Goal: Information Seeking & Learning: Learn about a topic

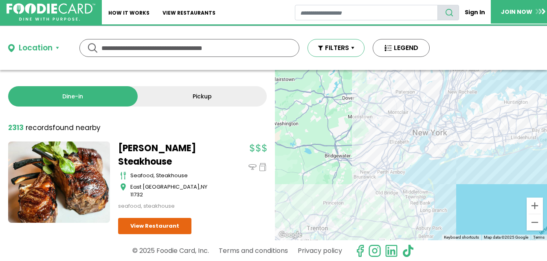
click at [352, 48] on button "FILTERS" at bounding box center [335, 48] width 57 height 18
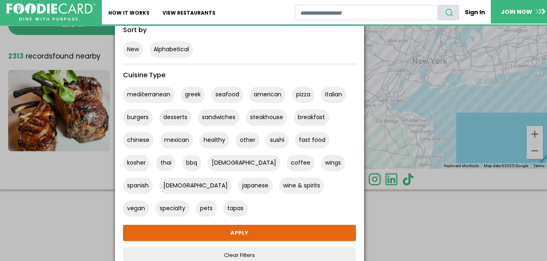
scroll to position [70, 0]
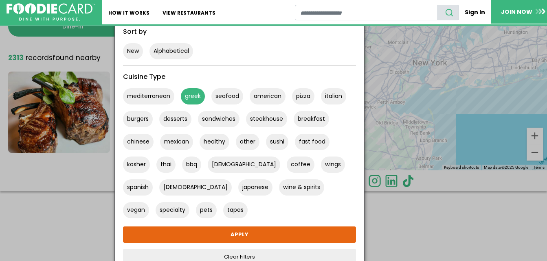
click at [196, 96] on button "greek" at bounding box center [193, 96] width 24 height 16
click at [230, 96] on button "seafood" at bounding box center [227, 96] width 32 height 16
click at [274, 96] on button "american" at bounding box center [267, 96] width 36 height 16
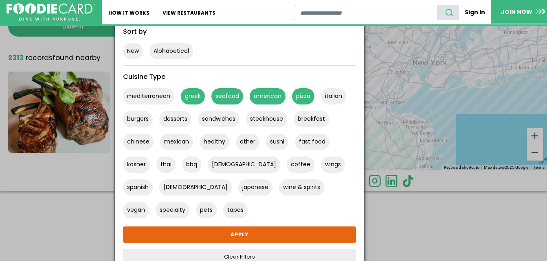
click at [306, 97] on button "pizza" at bounding box center [303, 96] width 22 height 16
click at [335, 93] on button "italian" at bounding box center [333, 96] width 25 height 16
click at [138, 124] on button "burgers" at bounding box center [138, 119] width 30 height 16
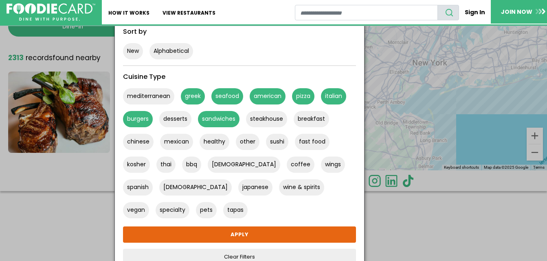
click at [221, 122] on button "sandwiches" at bounding box center [219, 119] width 42 height 16
click at [270, 121] on button "steakhouse" at bounding box center [266, 119] width 41 height 16
click at [139, 143] on button "chinese" at bounding box center [138, 142] width 31 height 16
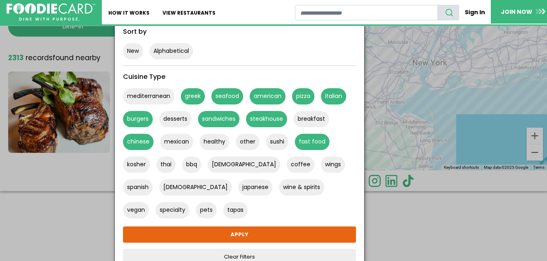
click at [320, 142] on button "fast food" at bounding box center [312, 142] width 35 height 16
click at [279, 189] on button "wine & spirits" at bounding box center [301, 187] width 45 height 16
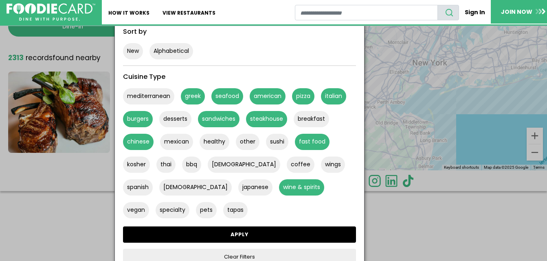
click at [237, 235] on link "APPLY" at bounding box center [239, 235] width 233 height 16
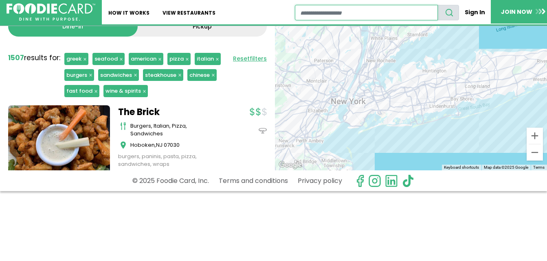
click at [326, 11] on input "restaurant search" at bounding box center [366, 12] width 142 height 15
type input "**********"
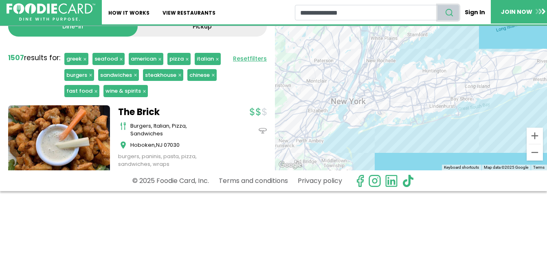
click at [452, 14] on use "search" at bounding box center [448, 12] width 7 height 7
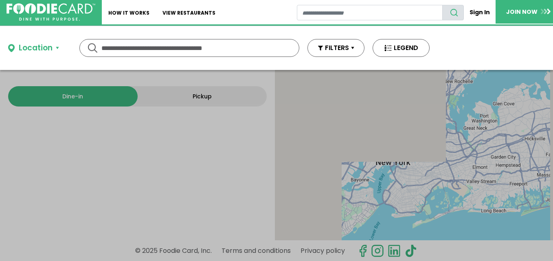
type input "**********"
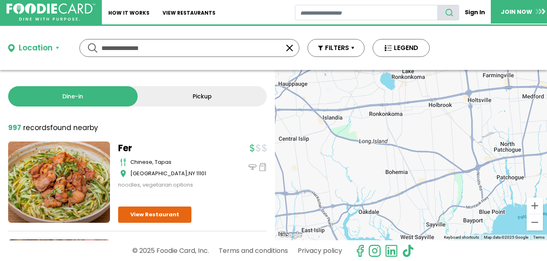
click at [51, 48] on div "Location" at bounding box center [36, 48] width 34 height 12
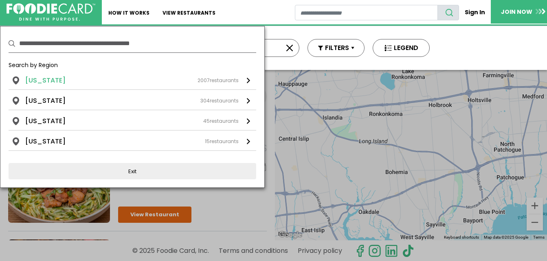
click at [49, 82] on li "[US_STATE]" at bounding box center [45, 81] width 40 height 10
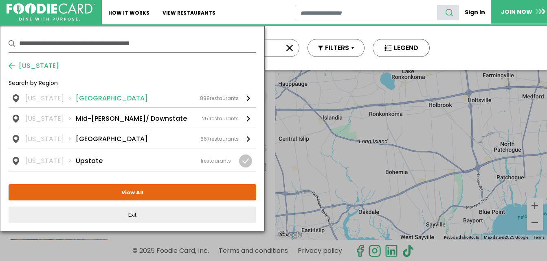
click at [94, 96] on li "[GEOGRAPHIC_DATA]" at bounding box center [112, 99] width 72 height 10
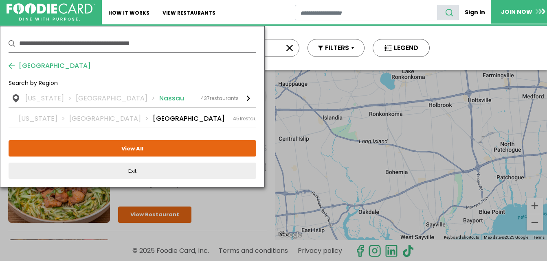
click at [188, 95] on div "[US_STATE] [GEOGRAPHIC_DATA] [GEOGRAPHIC_DATA] 437 restaurants" at bounding box center [131, 99] width 213 height 10
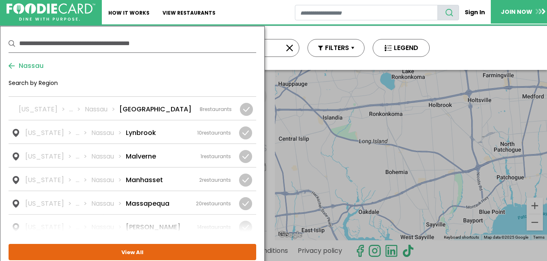
scroll to position [654, 0]
click at [156, 199] on li "Massapequa" at bounding box center [148, 204] width 44 height 10
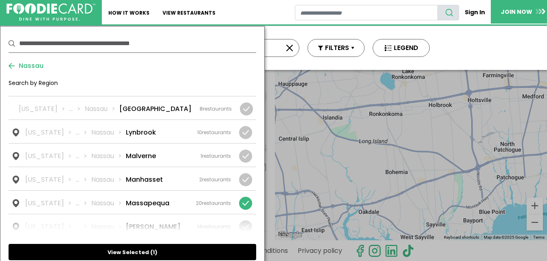
click at [135, 249] on button "View Selected ( 1 )" at bounding box center [132, 252] width 247 height 16
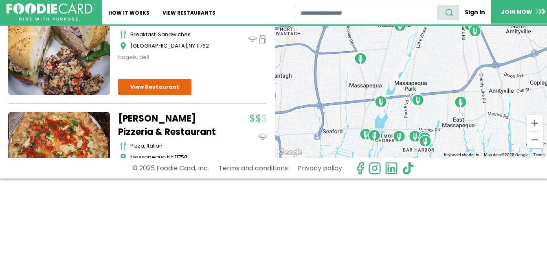
scroll to position [0, 0]
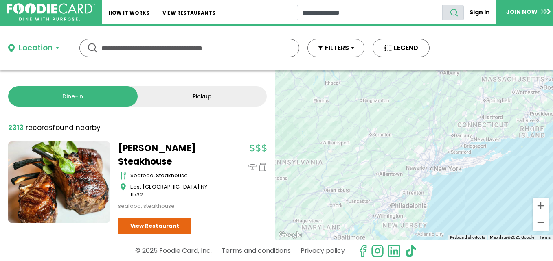
click at [44, 46] on div "Location" at bounding box center [36, 48] width 34 height 12
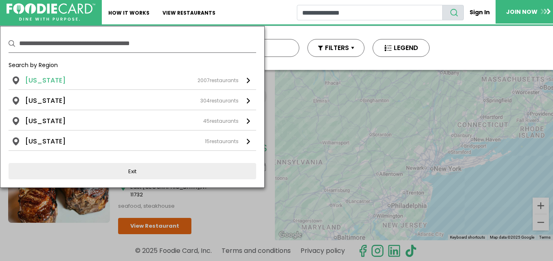
click at [50, 78] on li "[US_STATE]" at bounding box center [45, 81] width 40 height 10
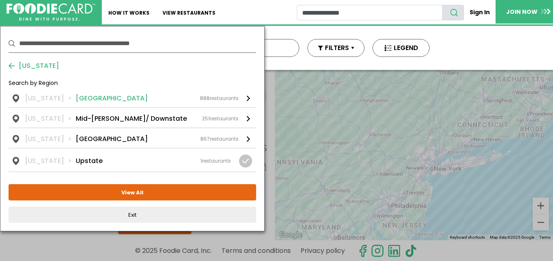
click at [97, 97] on li "[GEOGRAPHIC_DATA]" at bounding box center [112, 99] width 72 height 10
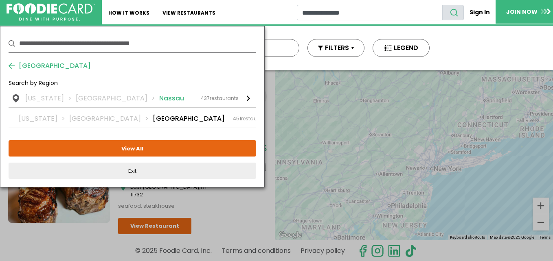
click at [159, 99] on li "Nassau" at bounding box center [171, 99] width 25 height 10
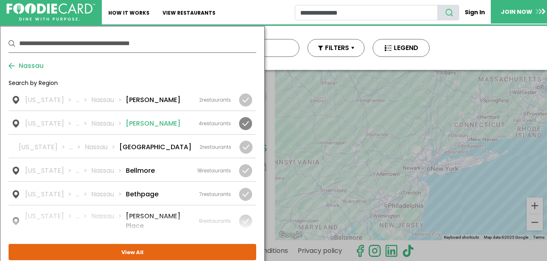
click at [130, 125] on li "[PERSON_NAME]" at bounding box center [153, 124] width 55 height 10
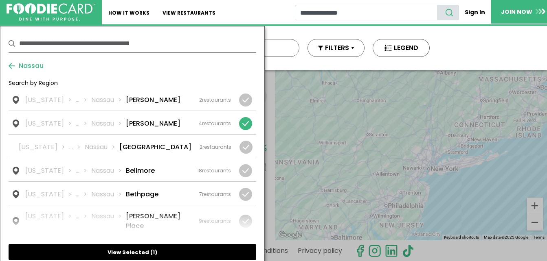
click at [128, 247] on button "View Selected ( 1 )" at bounding box center [132, 252] width 247 height 16
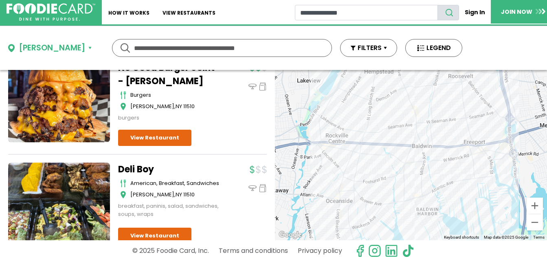
scroll to position [66, 0]
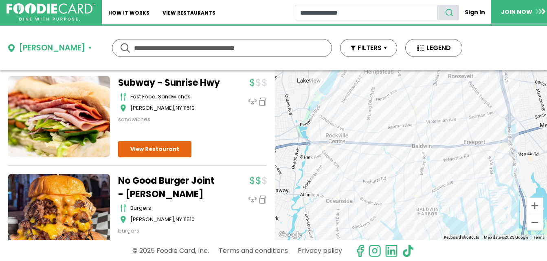
click at [55, 48] on button "[PERSON_NAME]" at bounding box center [49, 48] width 83 height 12
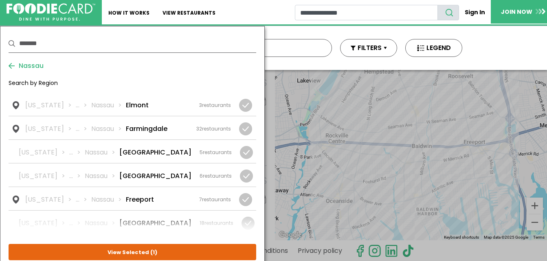
scroll to position [227, 0]
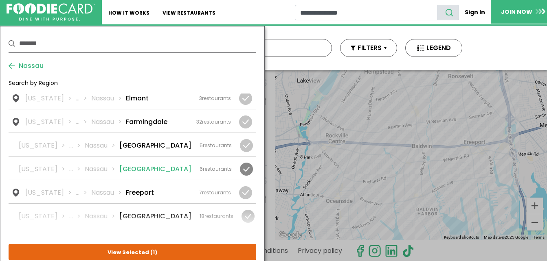
click at [146, 164] on li "[GEOGRAPHIC_DATA]" at bounding box center [155, 169] width 72 height 10
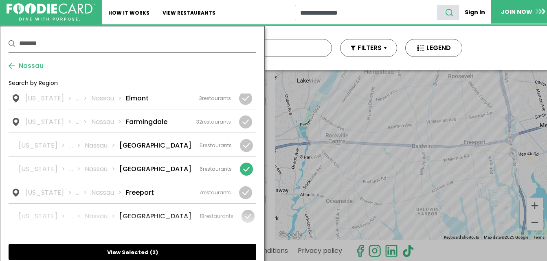
click at [127, 251] on button "View Selected ( 2 )" at bounding box center [132, 252] width 247 height 16
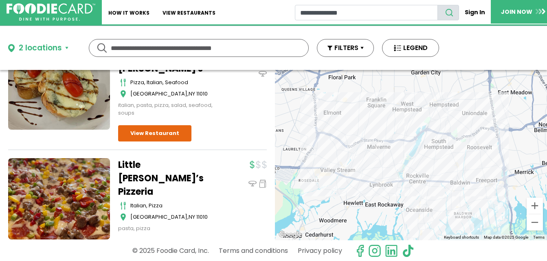
scroll to position [0, 0]
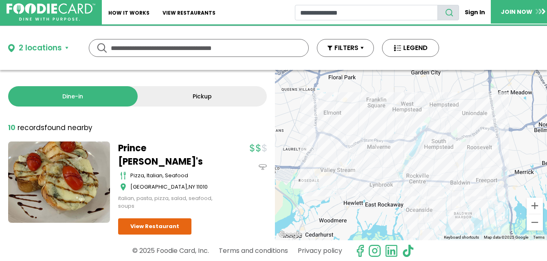
click at [35, 47] on div "2 locations" at bounding box center [40, 48] width 43 height 12
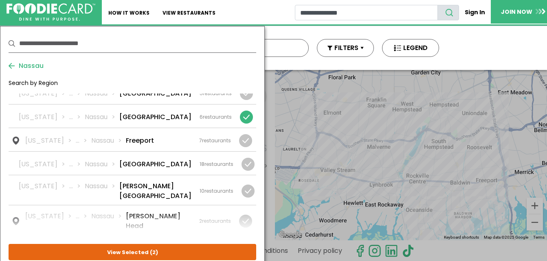
scroll to position [278, 0]
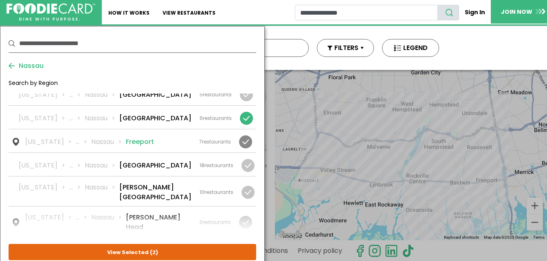
click at [136, 137] on li "Freeport" at bounding box center [140, 142] width 28 height 10
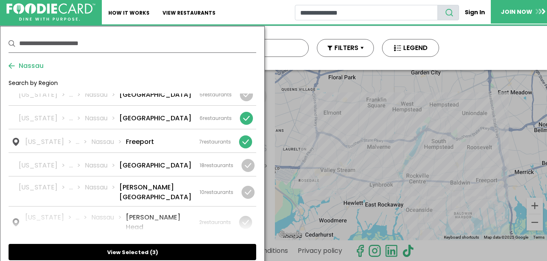
click at [154, 256] on button "View Selected ( 3 )" at bounding box center [132, 252] width 247 height 16
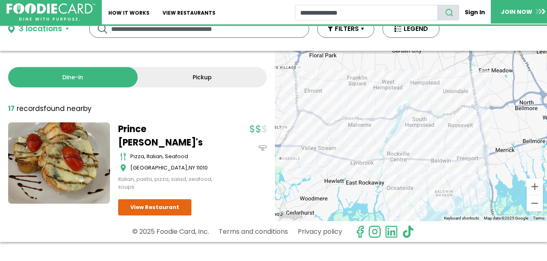
scroll to position [0, 0]
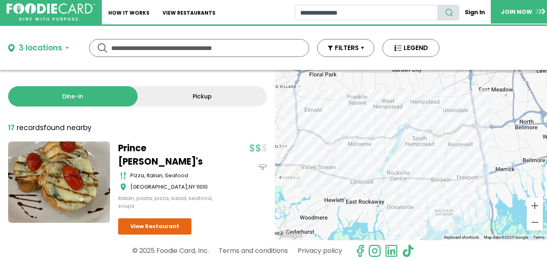
click at [60, 46] on div "3 locations" at bounding box center [41, 48] width 44 height 12
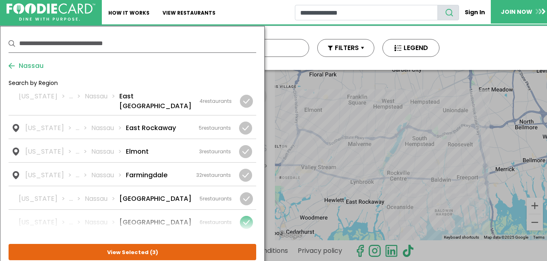
scroll to position [168, 0]
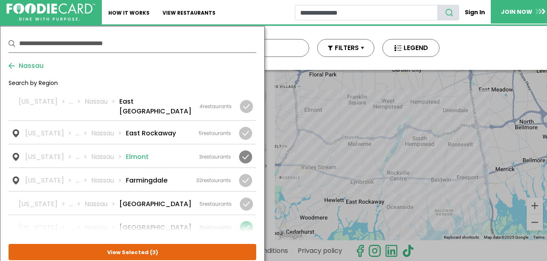
click at [130, 152] on li "Elmont" at bounding box center [137, 157] width 23 height 10
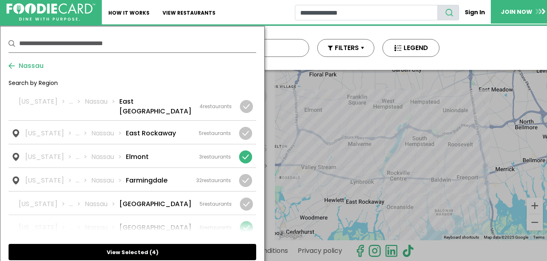
click at [129, 252] on button "View Selected ( 4 )" at bounding box center [132, 252] width 247 height 16
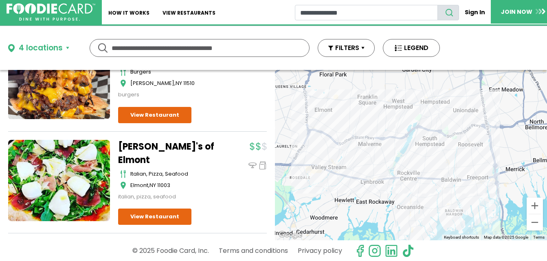
scroll to position [1128, 0]
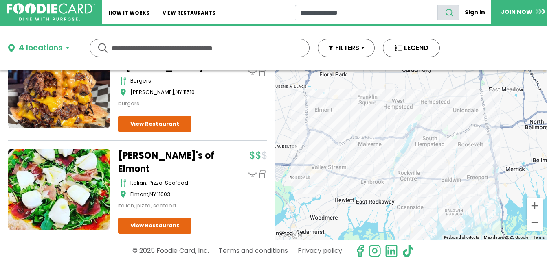
click at [52, 48] on div "4 locations" at bounding box center [41, 48] width 44 height 12
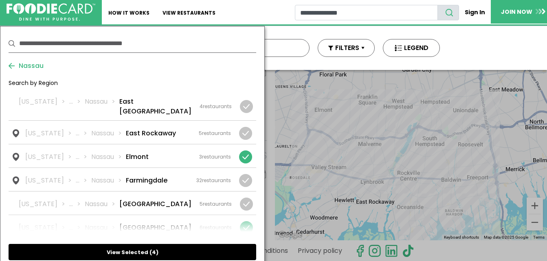
click at [153, 251] on span "4" at bounding box center [154, 253] width 4 height 8
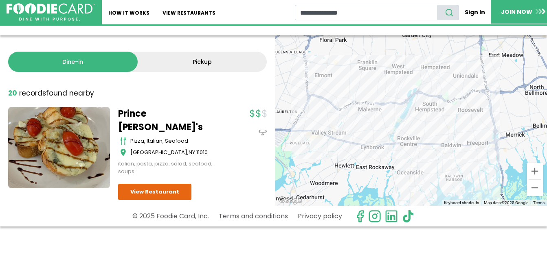
scroll to position [0, 0]
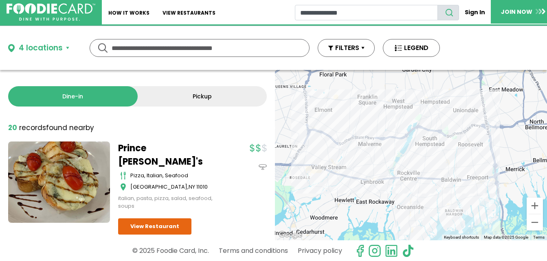
click at [63, 47] on button "4 locations" at bounding box center [38, 48] width 61 height 12
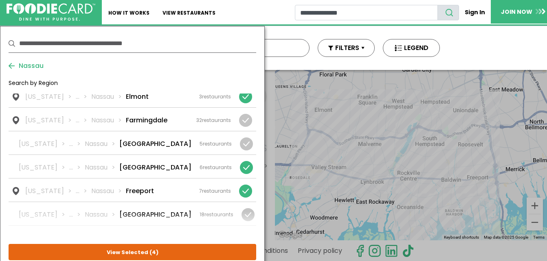
scroll to position [231, 0]
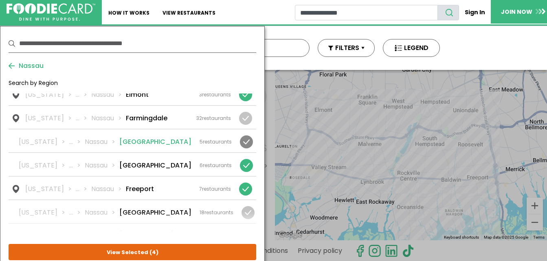
click at [144, 137] on li "[GEOGRAPHIC_DATA]" at bounding box center [155, 142] width 72 height 10
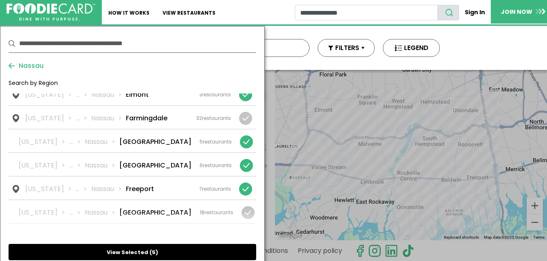
click at [145, 251] on button "View Selected ( 5 )" at bounding box center [132, 252] width 247 height 16
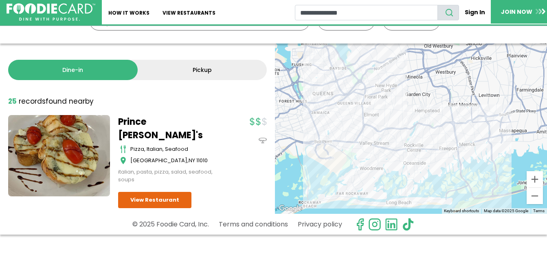
scroll to position [0, 0]
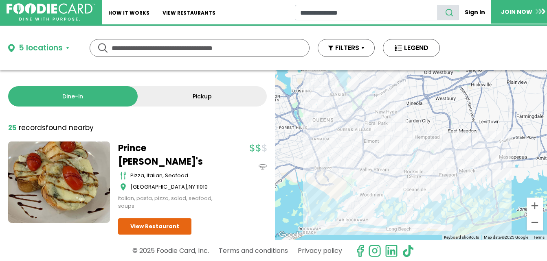
click at [67, 48] on button "5 locations" at bounding box center [38, 48] width 61 height 12
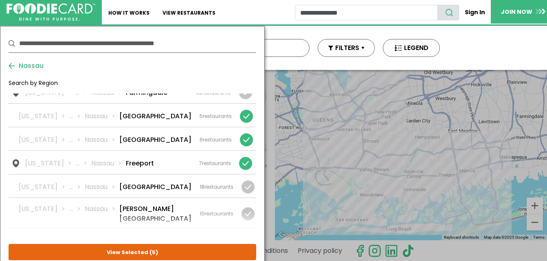
scroll to position [270, 0]
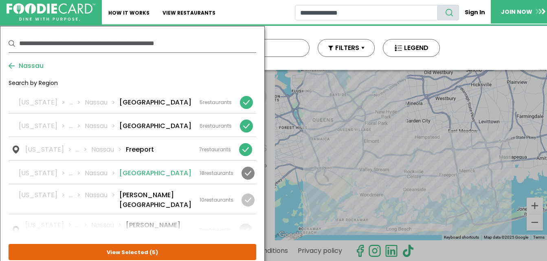
click at [142, 168] on li "[GEOGRAPHIC_DATA]" at bounding box center [155, 173] width 72 height 10
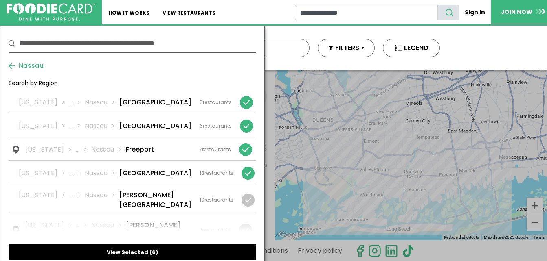
click at [127, 250] on button "View Selected ( 6 )" at bounding box center [132, 252] width 247 height 16
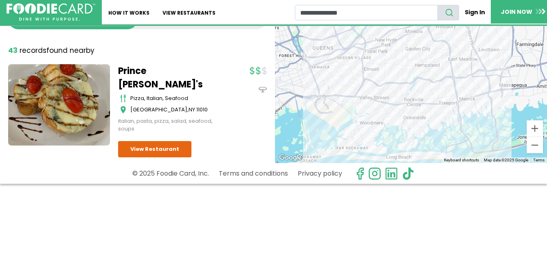
scroll to position [0, 0]
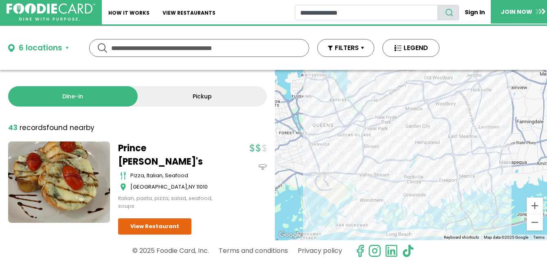
click at [54, 46] on div "6 locations" at bounding box center [41, 48] width 44 height 12
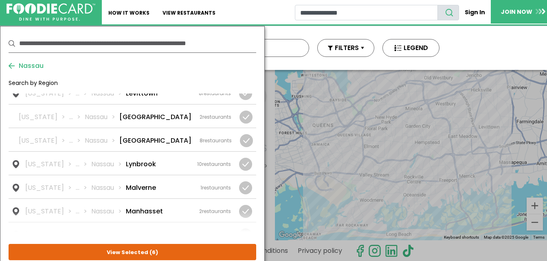
scroll to position [625, 0]
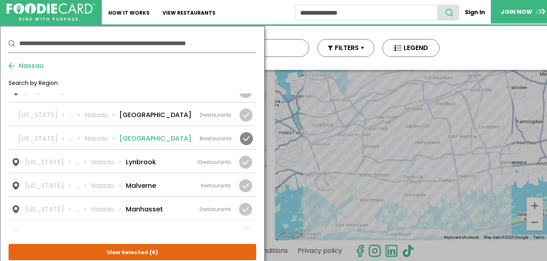
click at [130, 134] on li "[GEOGRAPHIC_DATA]" at bounding box center [155, 139] width 72 height 10
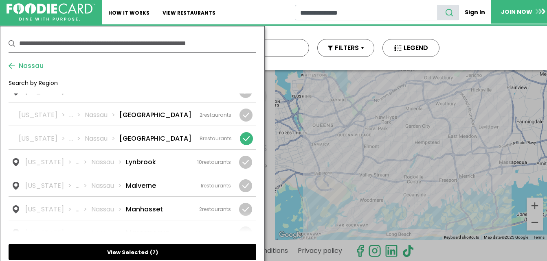
click at [136, 250] on button "View Selected ( 7 )" at bounding box center [132, 252] width 247 height 16
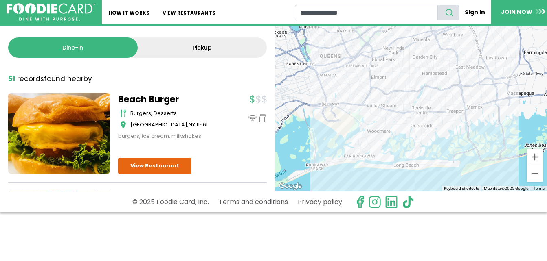
scroll to position [0, 0]
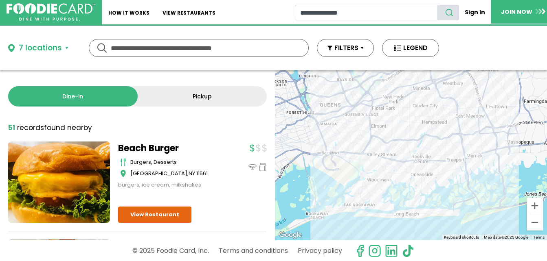
click at [66, 48] on button "7 locations" at bounding box center [38, 48] width 60 height 12
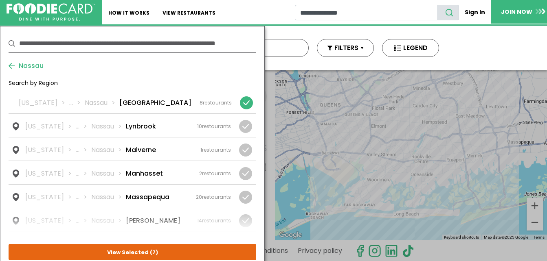
scroll to position [663, 0]
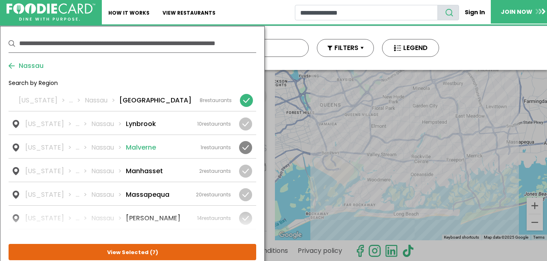
click at [142, 143] on li "Malverne" at bounding box center [141, 148] width 30 height 10
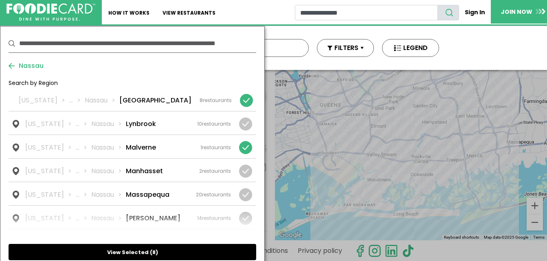
click at [155, 251] on button "View Selected ( 8 )" at bounding box center [132, 252] width 247 height 16
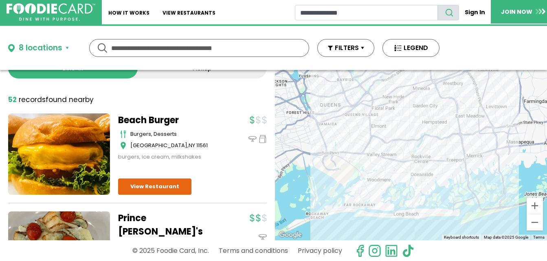
scroll to position [0, 0]
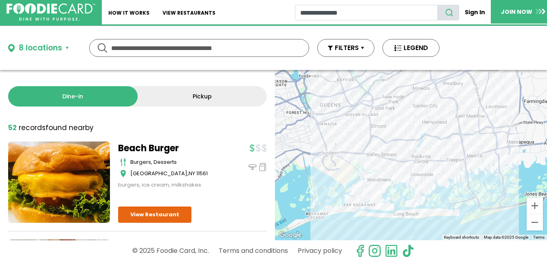
click at [55, 45] on div "8 locations" at bounding box center [41, 48] width 44 height 12
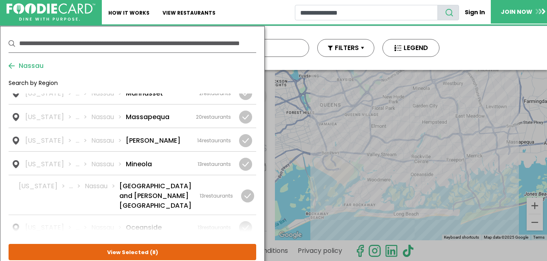
scroll to position [743, 0]
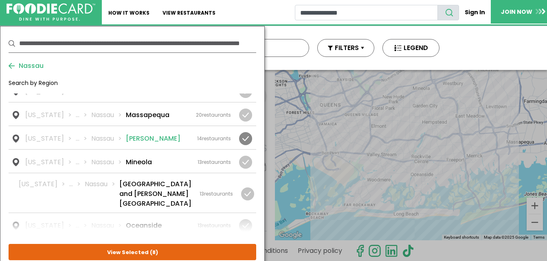
click at [127, 134] on li "[PERSON_NAME]" at bounding box center [153, 139] width 55 height 10
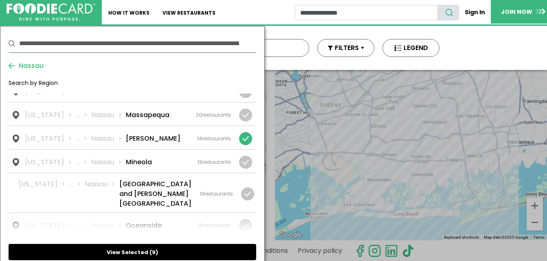
click at [173, 250] on button "View Selected ( 9 )" at bounding box center [132, 252] width 247 height 16
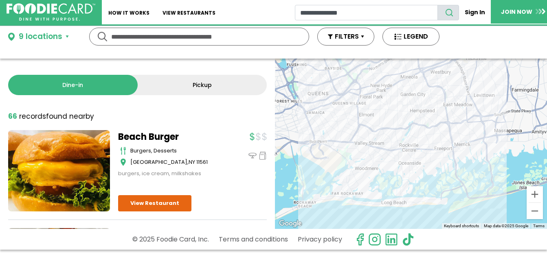
scroll to position [0, 0]
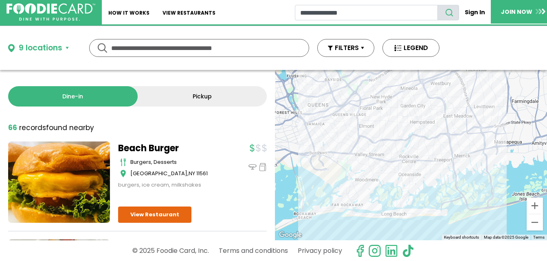
click at [26, 44] on div "9 locations" at bounding box center [41, 48] width 44 height 12
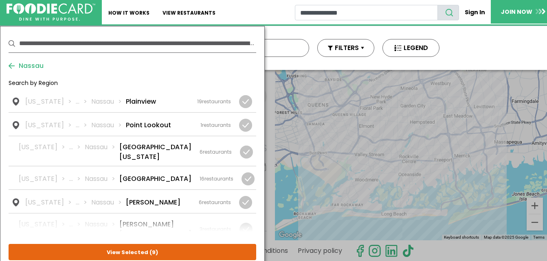
scroll to position [940, 0]
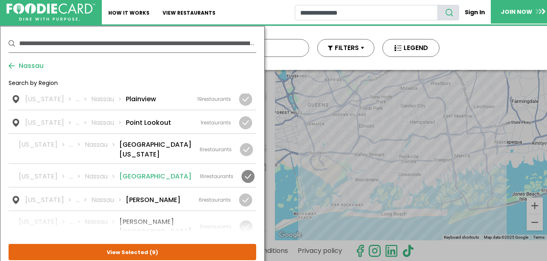
click at [147, 172] on li "[GEOGRAPHIC_DATA]" at bounding box center [155, 177] width 72 height 10
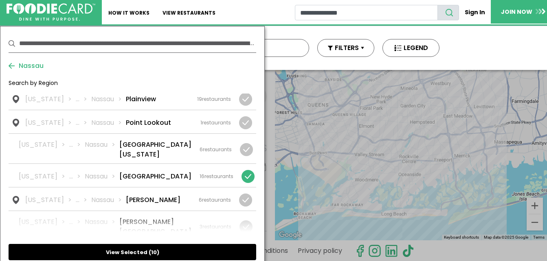
click at [136, 249] on button "View Selected ( 10 )" at bounding box center [132, 252] width 247 height 16
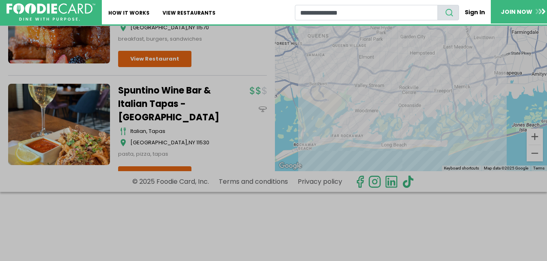
scroll to position [70, 0]
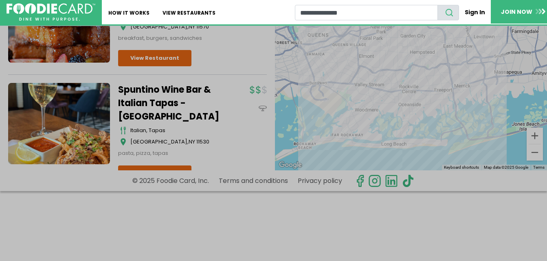
click at [167, 155] on div at bounding box center [273, 130] width 547 height 261
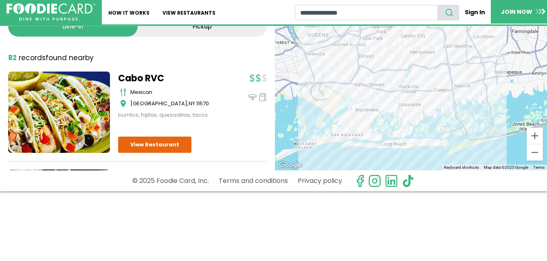
scroll to position [0, 0]
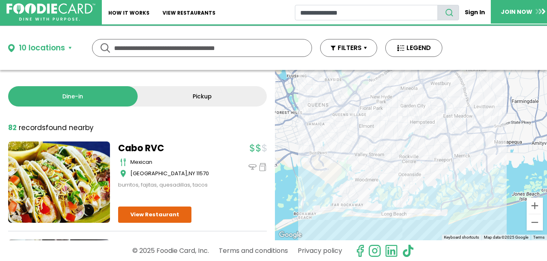
click at [64, 47] on div "10 locations" at bounding box center [42, 48] width 46 height 12
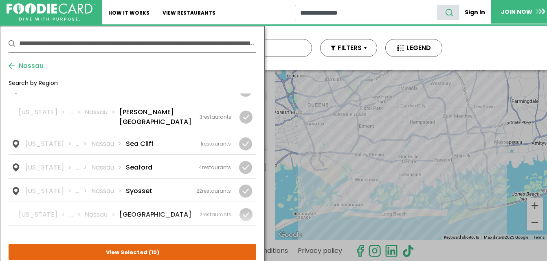
scroll to position [1054, 0]
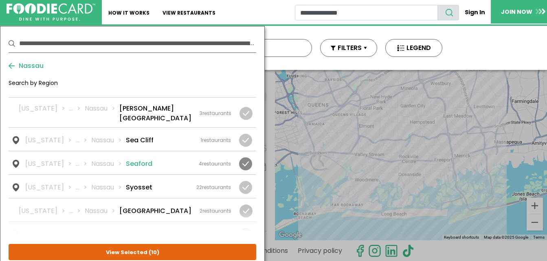
click at [138, 159] on li "Seaford" at bounding box center [139, 164] width 26 height 10
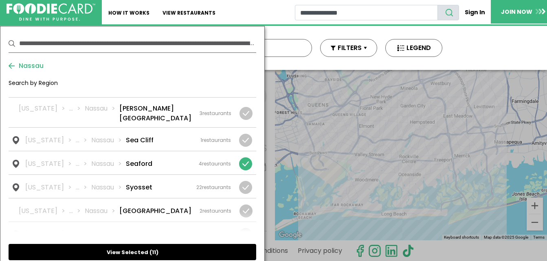
click at [140, 259] on button "View Selected ( 11 )" at bounding box center [132, 252] width 247 height 16
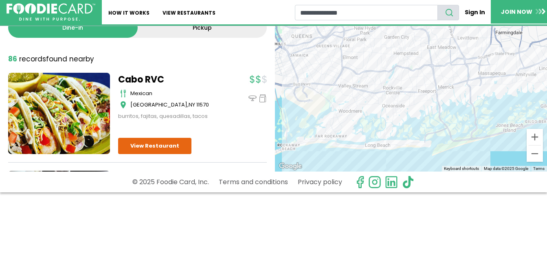
scroll to position [0, 0]
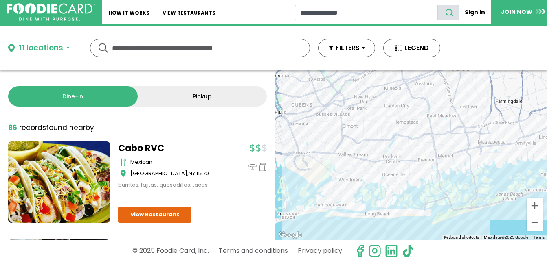
click at [42, 45] on div "11 locations" at bounding box center [41, 48] width 44 height 12
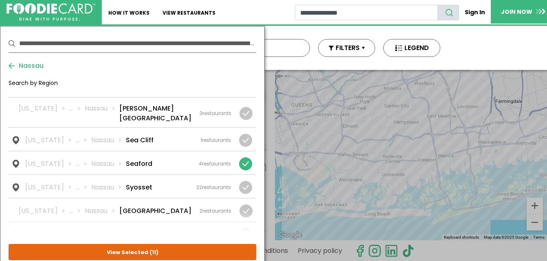
click at [126, 254] on li "Wantagh" at bounding box center [141, 259] width 31 height 10
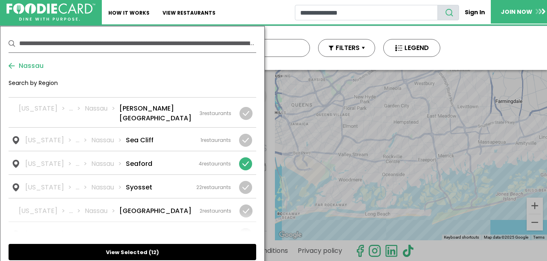
click at [131, 254] on button "View Selected ( 12 )" at bounding box center [132, 252] width 247 height 16
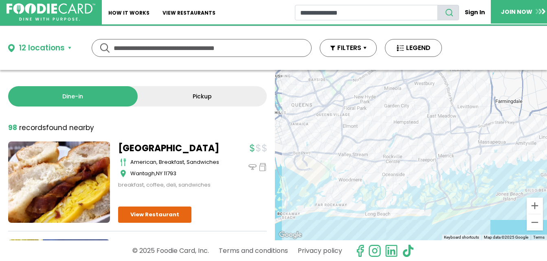
click at [57, 47] on div "12 locations" at bounding box center [42, 48] width 46 height 12
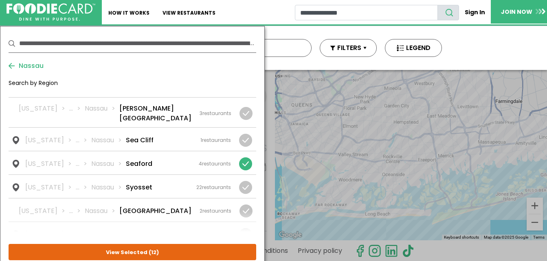
click at [9, 66] on button "Nassau" at bounding box center [26, 66] width 35 height 10
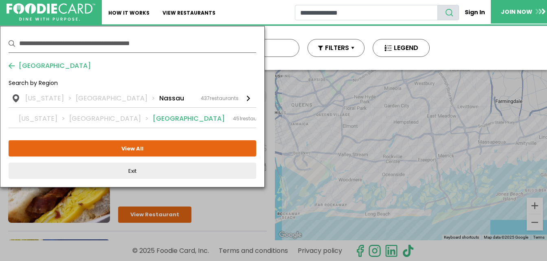
click at [153, 116] on li "[GEOGRAPHIC_DATA]" at bounding box center [189, 119] width 72 height 10
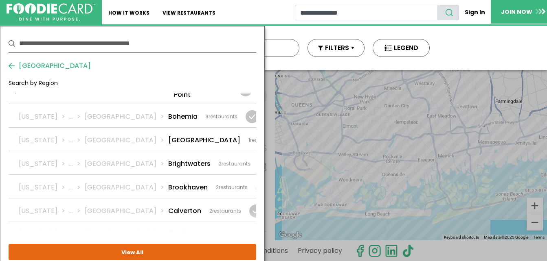
scroll to position [145, 0]
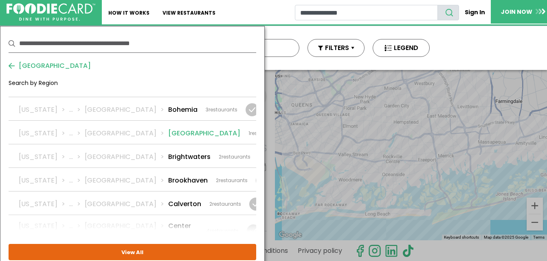
click at [168, 129] on li "Bridgehampton" at bounding box center [204, 134] width 72 height 10
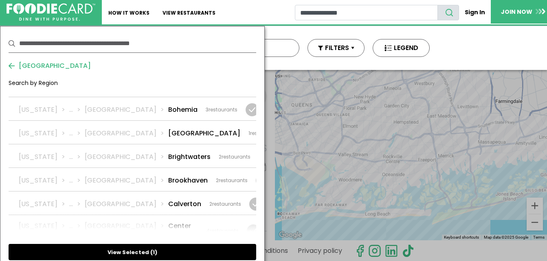
click at [138, 254] on button "View Selected ( 1 )" at bounding box center [132, 252] width 247 height 16
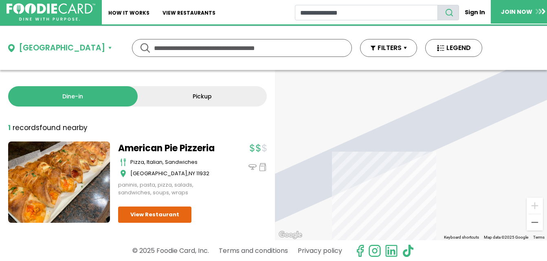
click at [63, 51] on div "Bridgehampton" at bounding box center [62, 48] width 86 height 12
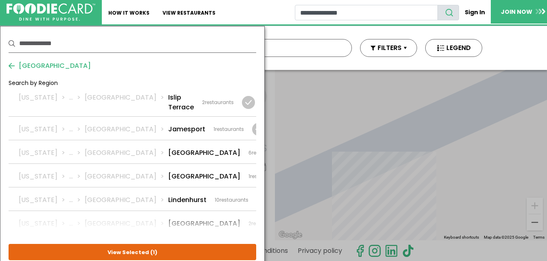
scroll to position [885, 0]
click at [168, 196] on li "Lindenhurst" at bounding box center [187, 201] width 38 height 10
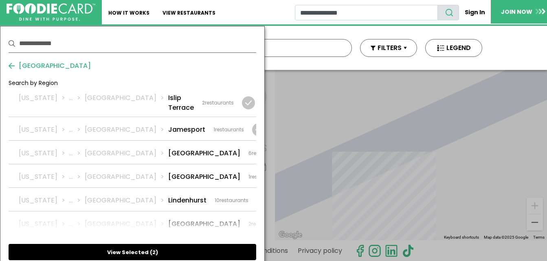
click at [136, 252] on button "View Selected ( 2 )" at bounding box center [132, 252] width 247 height 16
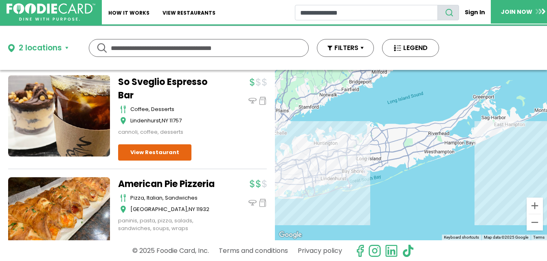
scroll to position [1042, 0]
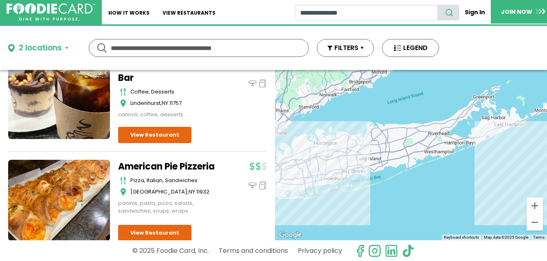
click at [33, 44] on div "2 locations" at bounding box center [40, 48] width 43 height 12
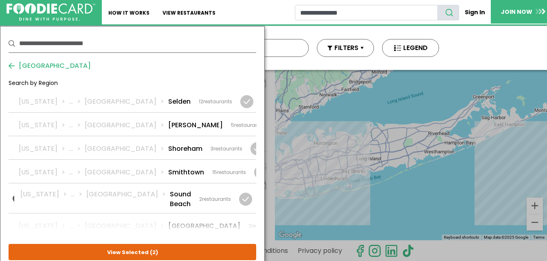
scroll to position [1547, 0]
click at [168, 221] on li "Southampton" at bounding box center [204, 226] width 72 height 10
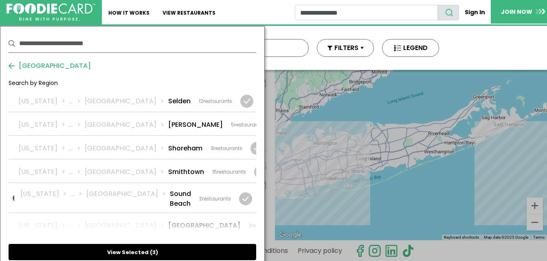
click at [154, 253] on button "View Selected ( 3 )" at bounding box center [132, 252] width 247 height 16
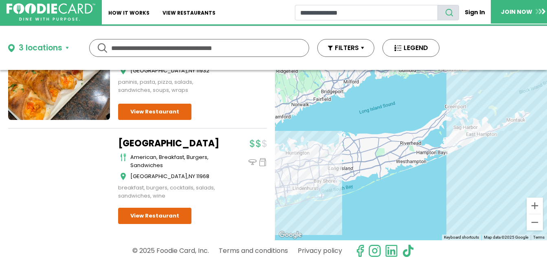
scroll to position [1270, 0]
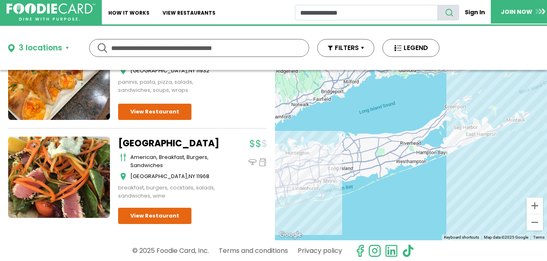
click at [39, 51] on div "3 locations" at bounding box center [41, 48] width 44 height 12
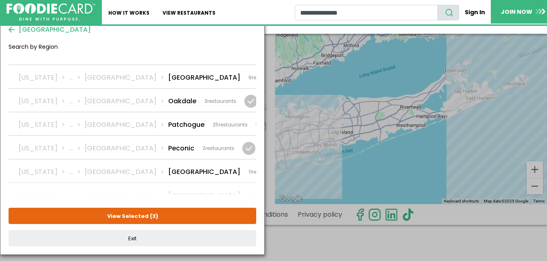
scroll to position [1266, 0]
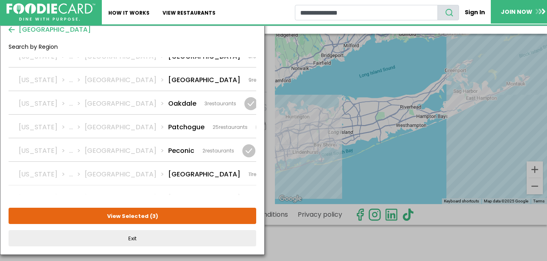
click at [155, 241] on div "New York ... Suffolk Riverhead 8 restaurants" at bounding box center [130, 246] width 223 height 10
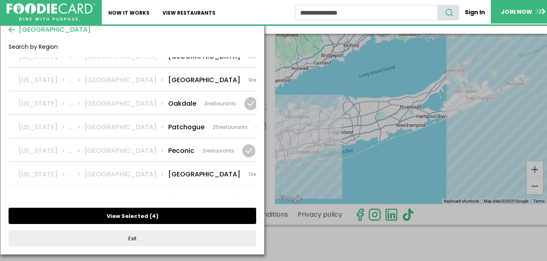
click at [144, 213] on button "View Selected ( 4 )" at bounding box center [132, 216] width 247 height 16
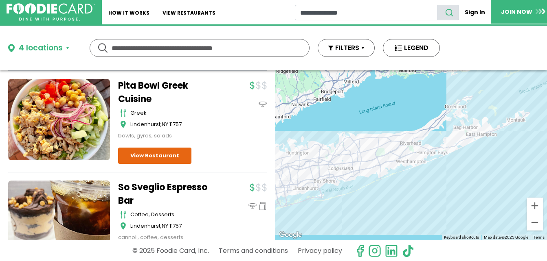
scroll to position [1227, 0]
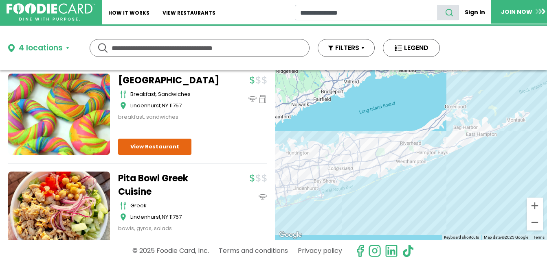
click at [47, 48] on div "4 locations" at bounding box center [41, 48] width 44 height 12
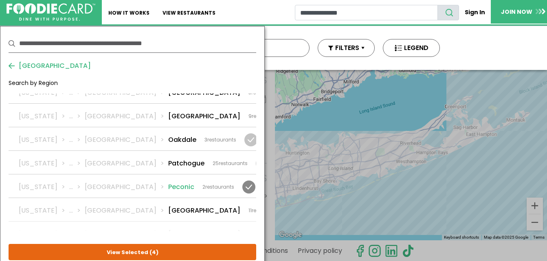
click at [168, 182] on li "Peconic" at bounding box center [181, 187] width 26 height 10
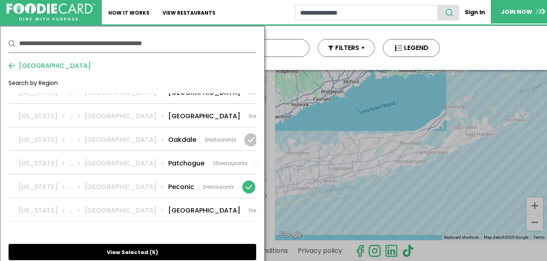
click at [161, 248] on button "View Selected ( 5 )" at bounding box center [132, 252] width 247 height 16
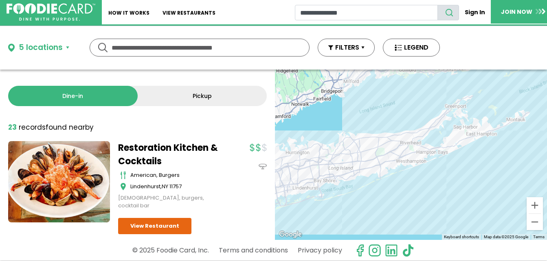
scroll to position [0, 0]
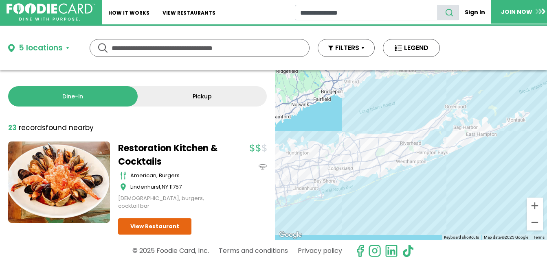
click at [55, 47] on div "5 locations" at bounding box center [41, 48] width 44 height 12
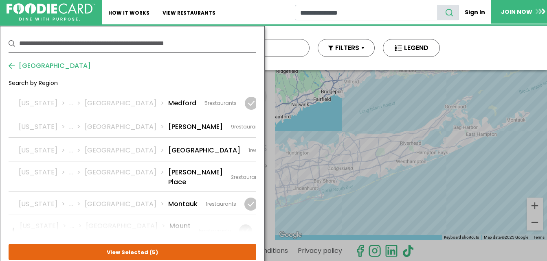
scroll to position [1060, 0]
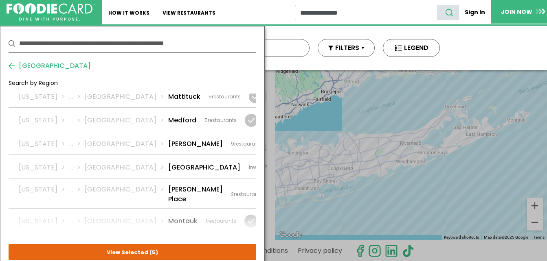
click at [169, 238] on li "Mount Saini" at bounding box center [179, 248] width 21 height 20
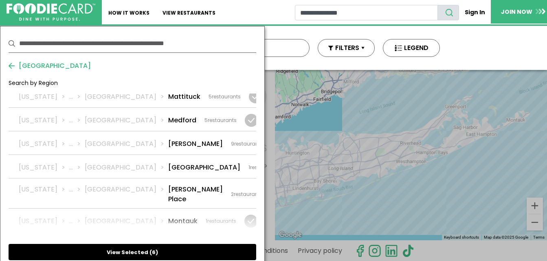
click at [136, 248] on button "View Selected ( 6 )" at bounding box center [132, 252] width 247 height 16
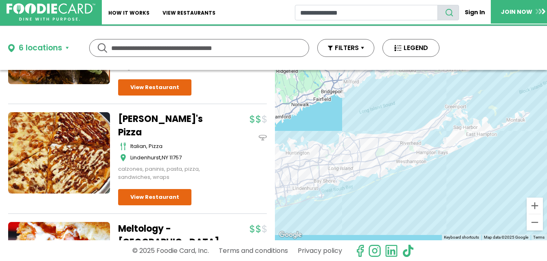
scroll to position [0, 0]
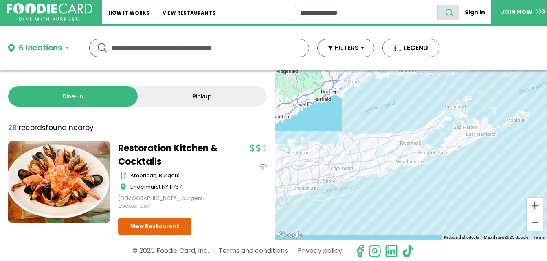
click at [43, 44] on div "6 locations" at bounding box center [41, 48] width 44 height 12
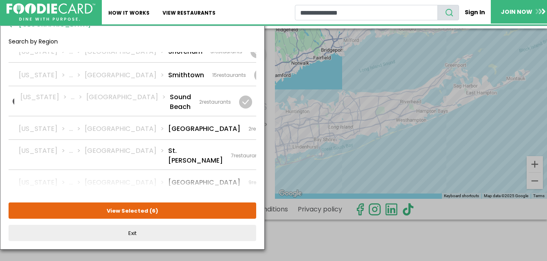
scroll to position [1626, 0]
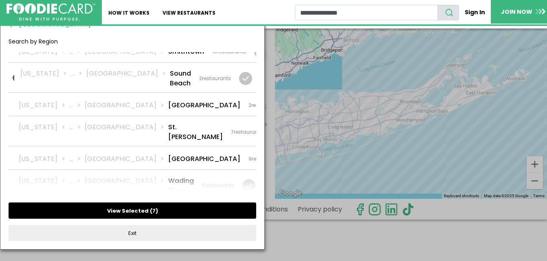
click at [153, 214] on button "View Selected ( 7 )" at bounding box center [132, 211] width 247 height 16
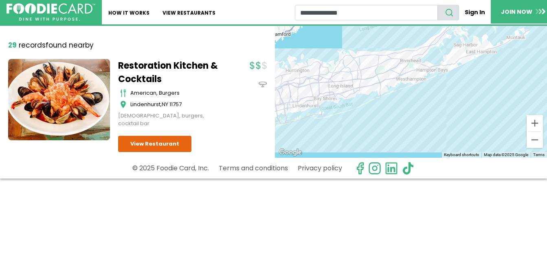
scroll to position [0, 0]
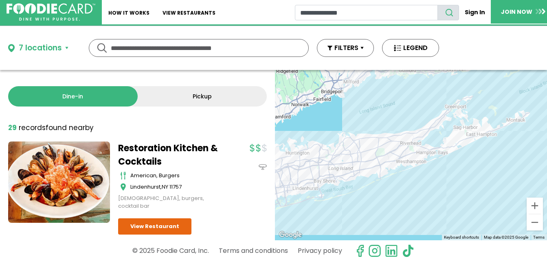
click at [37, 46] on div "7 locations" at bounding box center [40, 48] width 43 height 12
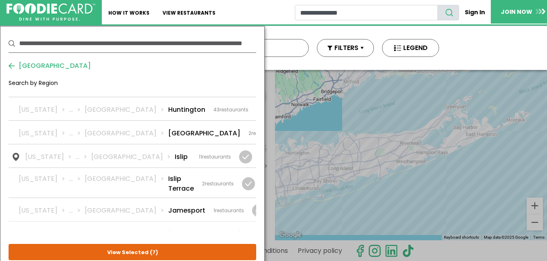
scroll to position [807, 0]
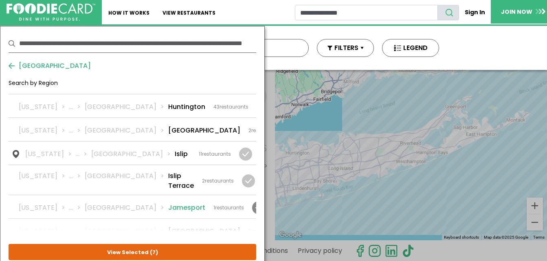
click at [168, 203] on li "Jamesport" at bounding box center [186, 208] width 37 height 10
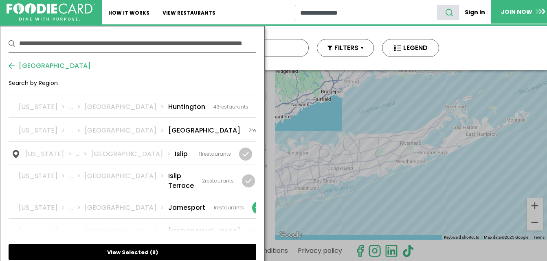
click at [137, 249] on button "View Selected ( 8 )" at bounding box center [132, 252] width 247 height 16
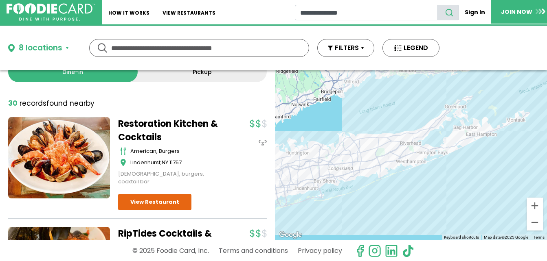
scroll to position [0, 0]
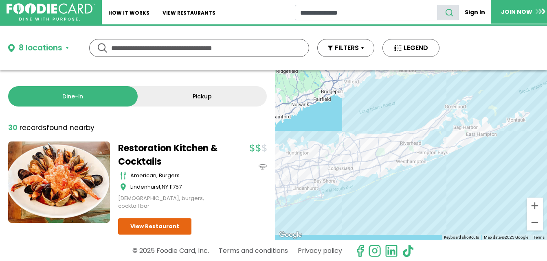
click at [55, 43] on div "8 locations" at bounding box center [41, 48] width 44 height 12
